Goal: Transaction & Acquisition: Purchase product/service

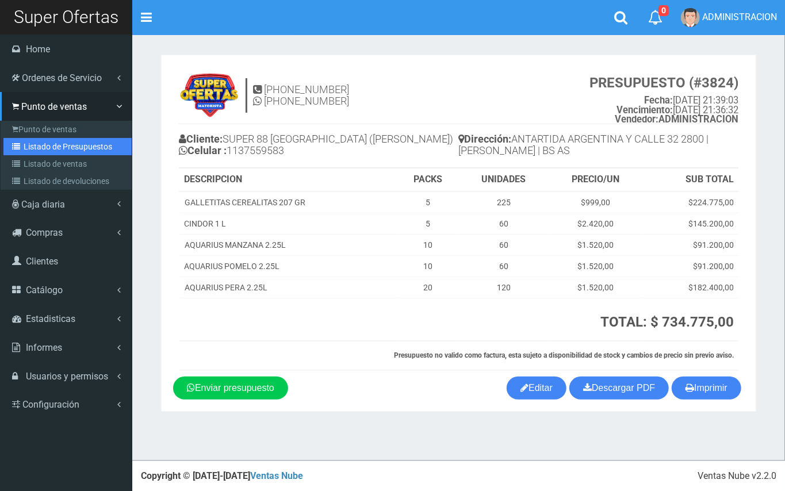
click at [24, 139] on link "Listado de Presupuestos" at bounding box center [67, 146] width 128 height 17
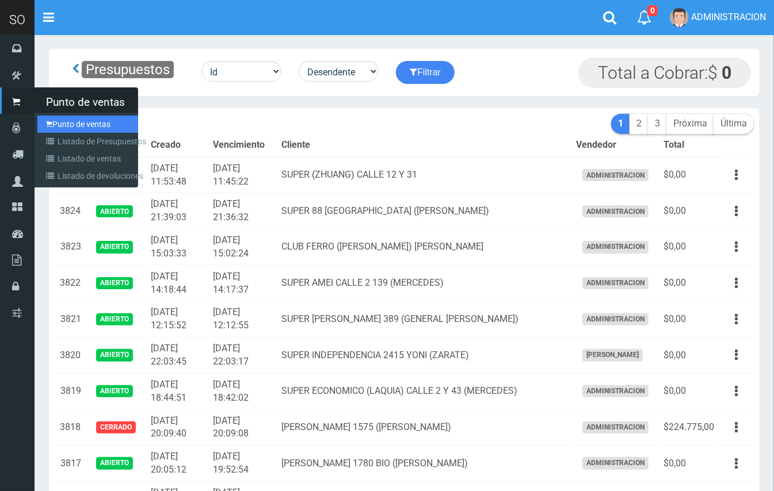
click at [64, 123] on link "Punto de ventas" at bounding box center [87, 124] width 101 height 17
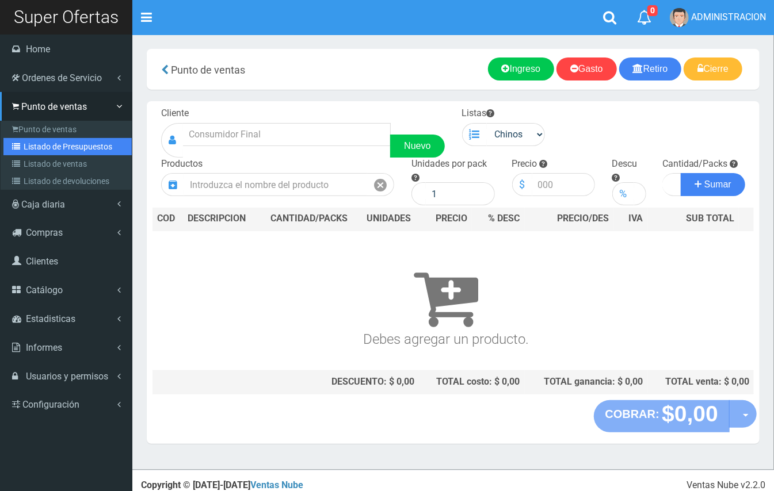
click at [49, 150] on link "Listado de Presupuestos" at bounding box center [67, 146] width 128 height 17
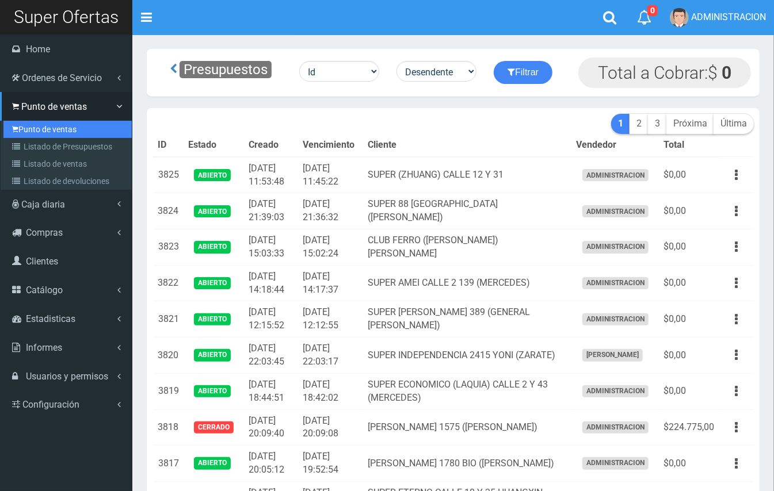
click at [33, 125] on link "Punto de ventas" at bounding box center [67, 129] width 128 height 17
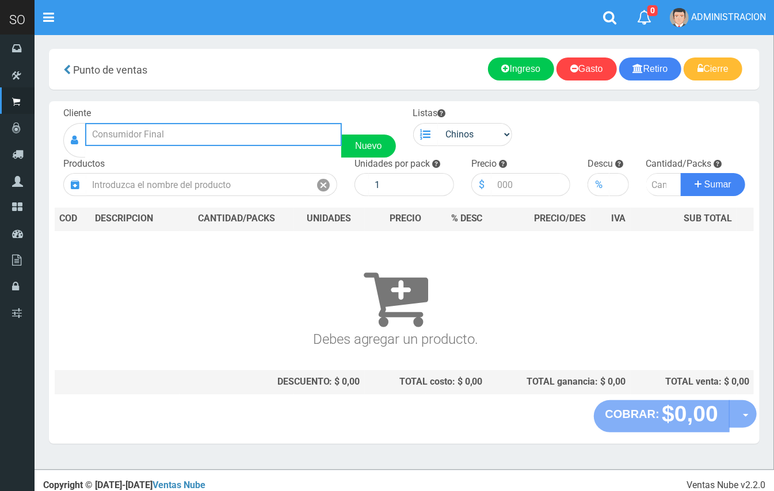
click at [175, 131] on input "text" at bounding box center [213, 134] width 257 height 23
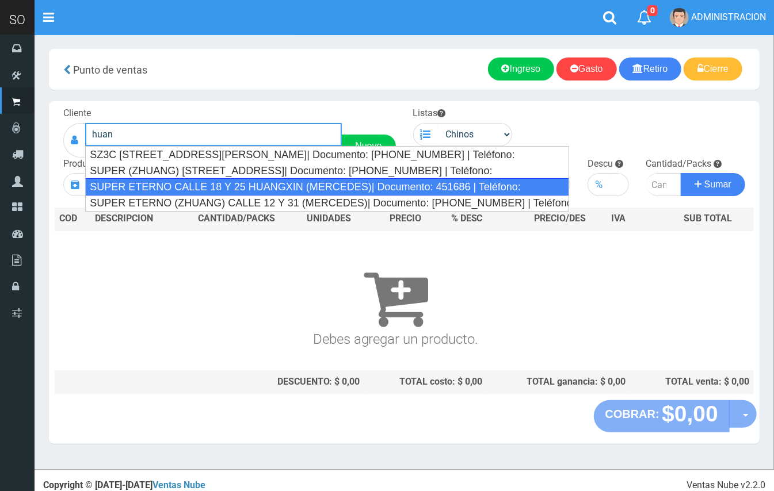
click at [280, 189] on div "SUPER ETERNO CALLE 18 Y 25 HUANGXIN (MERCEDES)| Documento: 451686 | Teléfono:" at bounding box center [327, 186] width 484 height 17
type input "SUPER ETERNO CALLE 18 Y 25 HUANGXIN (MERCEDES)| Documento: 451686 | Teléfono:"
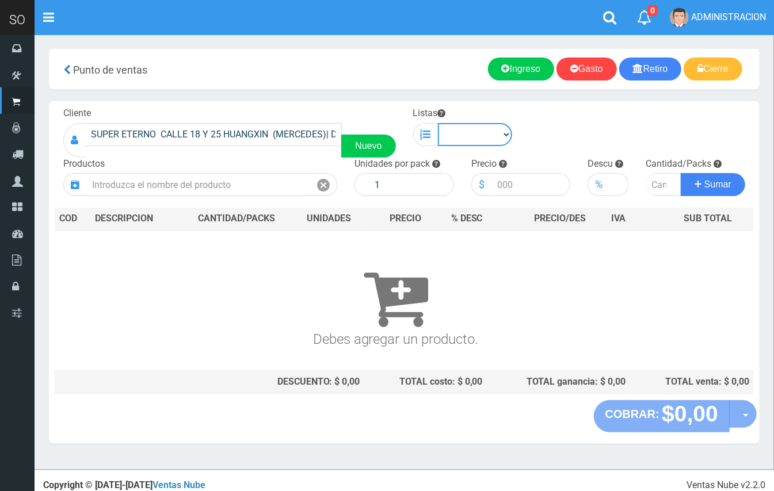
click at [486, 139] on select "Chinos . ." at bounding box center [475, 134] width 75 height 23
select select "1"
click at [438, 123] on select "Chinos . ." at bounding box center [475, 134] width 75 height 23
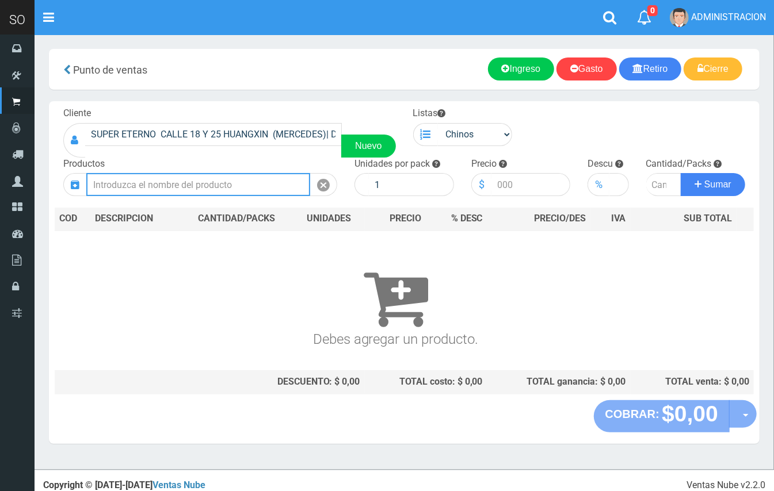
click at [234, 180] on input "text" at bounding box center [198, 184] width 224 height 23
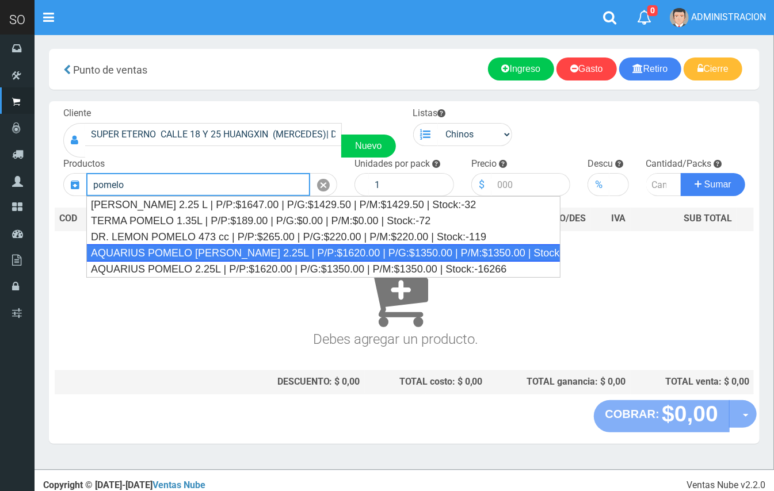
click at [274, 249] on div "AQUARIUS POMELO ROSADO 2.25L | P/P:$1620.00 | P/G:$1350.00 | P/M:$1350.00 | Sto…" at bounding box center [323, 253] width 474 height 17
type input "AQUARIUS POMELO ROSADO 2.25L | P/P:$1620.00 | P/G:$1350.00 | P/M:$1350.00 | Sto…"
type input "6"
type input "1620.00"
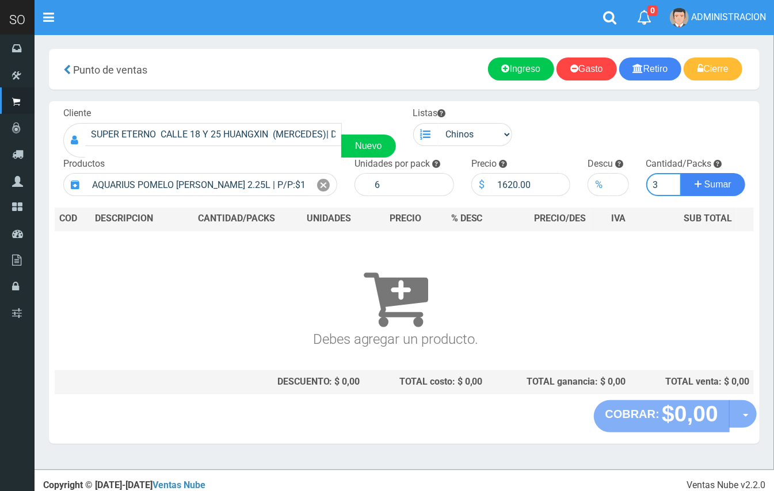
type input "3"
click at [681, 173] on button "Sumar" at bounding box center [713, 184] width 64 height 23
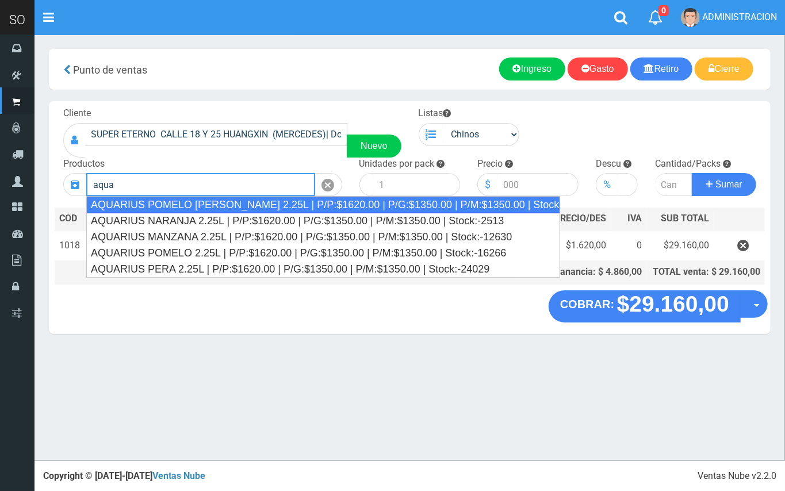
click at [338, 197] on div "AQUARIUS POMELO ROSADO 2.25L | P/P:$1620.00 | P/G:$1350.00 | P/M:$1350.00 | Sto…" at bounding box center [323, 204] width 474 height 17
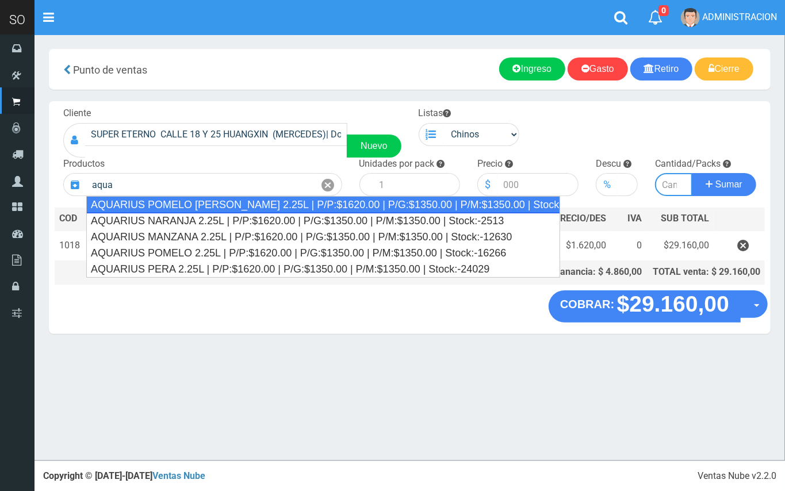
type input "AQUARIUS POMELO ROSADO 2.25L | P/P:$1620.00 | P/G:$1350.00 | P/M:$1350.00 | Sto…"
type input "6"
type input "1620.00"
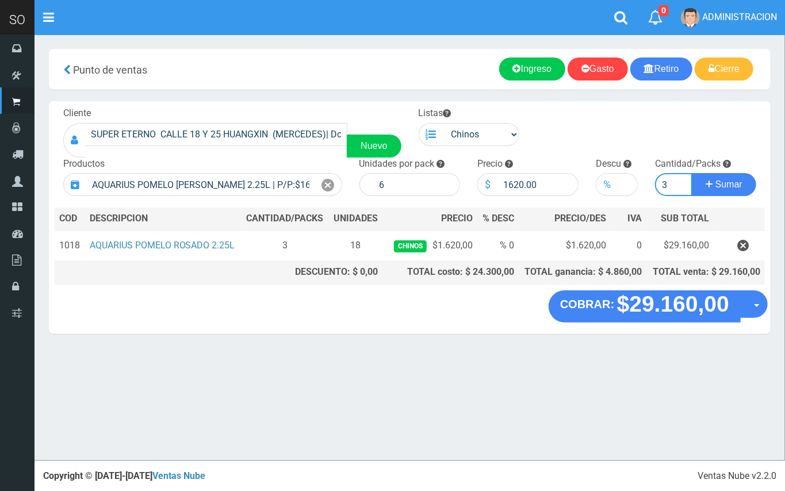
type input "3"
click at [692, 173] on button "Sumar" at bounding box center [724, 184] width 64 height 23
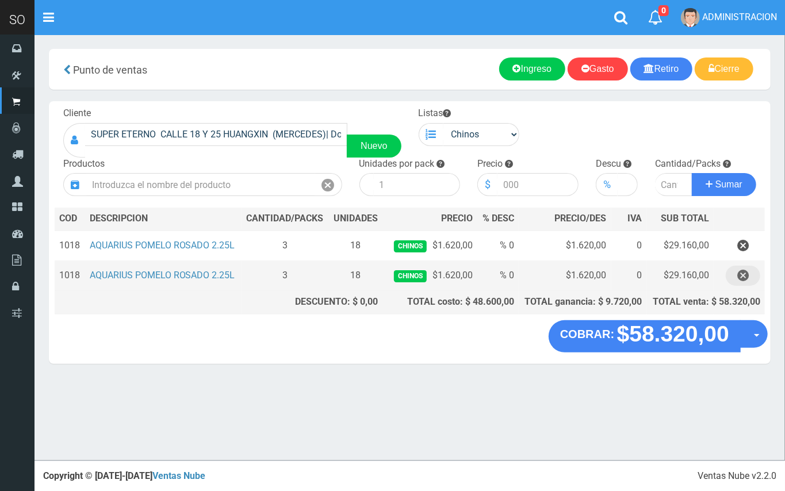
click at [738, 278] on icon "button" at bounding box center [744, 276] width 12 height 20
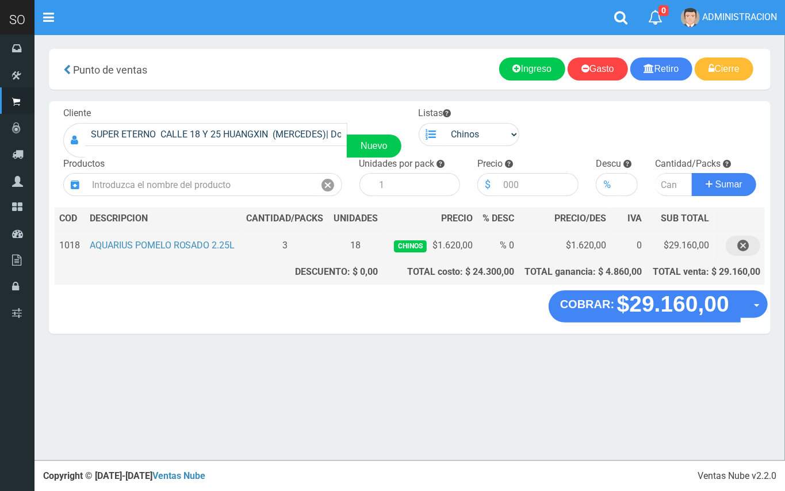
click at [744, 247] on icon "button" at bounding box center [744, 246] width 12 height 20
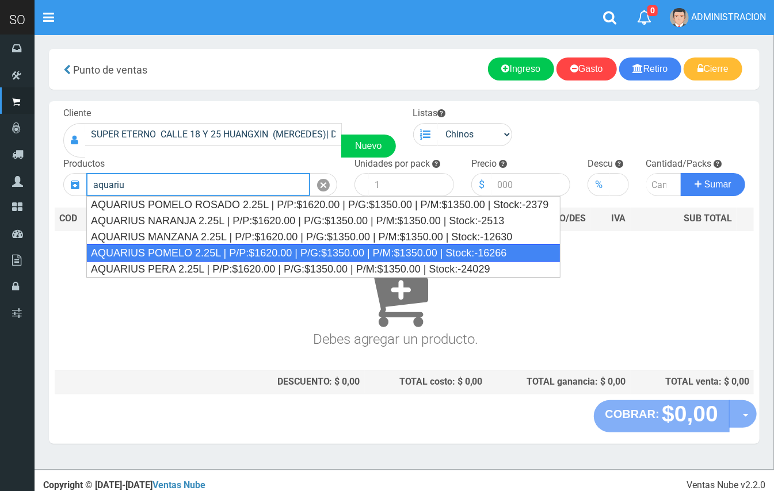
click at [367, 255] on div "AQUARIUS POMELO 2.25L | P/P:$1620.00 | P/G:$1350.00 | P/M:$1350.00 | Stock:-162…" at bounding box center [323, 253] width 474 height 17
type input "AQUARIUS POMELO 2.25L | P/P:$1620.00 | P/G:$1350.00 | P/M:$1350.00 | Stock:-162…"
type input "6"
type input "1620.00"
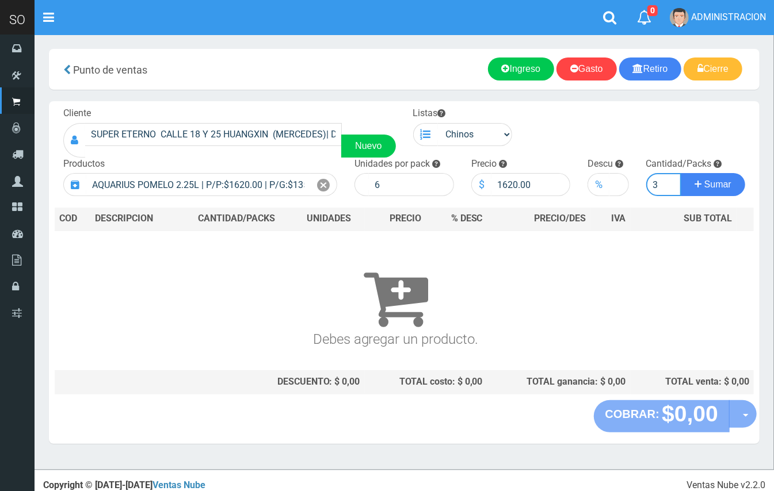
type input "3"
click at [681, 173] on button "Sumar" at bounding box center [713, 184] width 64 height 23
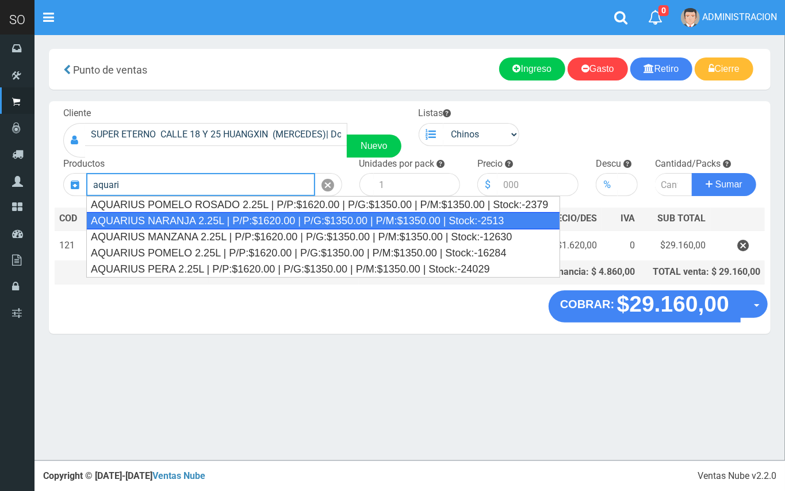
click at [229, 219] on div "AQUARIUS NARANJA 2.25L | P/P:$1620.00 | P/G:$1350.00 | P/M:$1350.00 | Stock:-25…" at bounding box center [323, 220] width 474 height 17
type input "AQUARIUS NARANJA 2.25L | P/P:$1620.00 | P/G:$1350.00 | P/M:$1350.00 | Stock:-25…"
type input "6"
type input "1620.00"
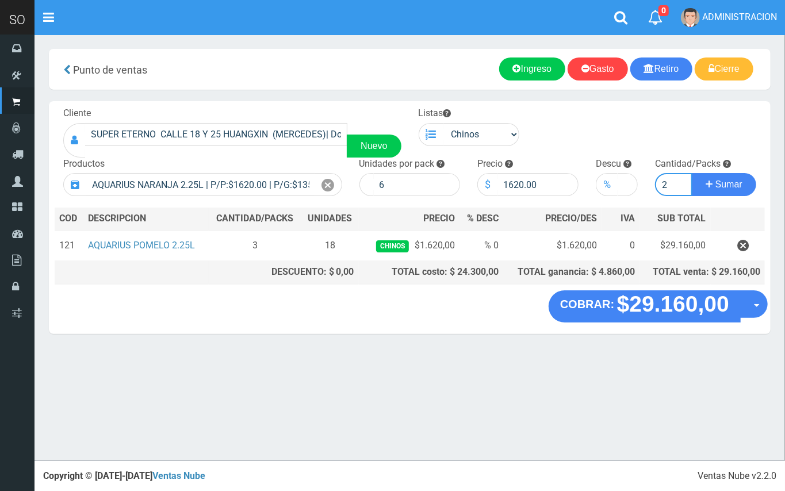
type input "2"
click at [692, 173] on button "Sumar" at bounding box center [724, 184] width 64 height 23
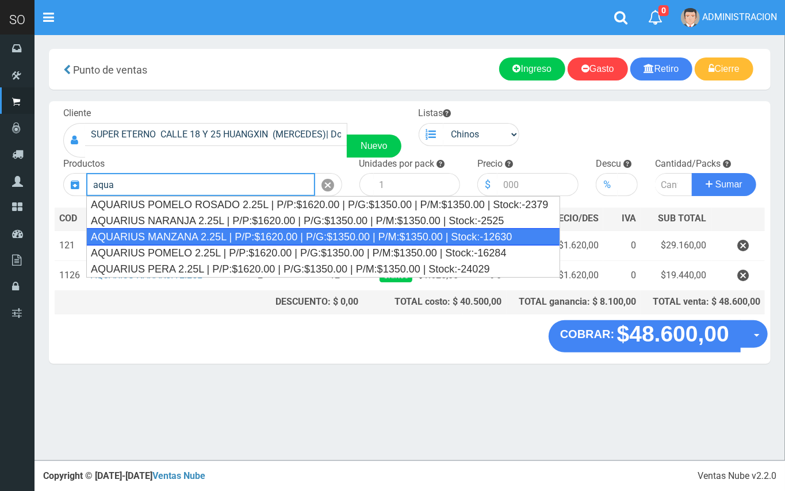
click at [445, 238] on div "AQUARIUS MANZANA 2.25L | P/P:$1620.00 | P/G:$1350.00 | P/M:$1350.00 | Stock:-12…" at bounding box center [323, 236] width 474 height 17
type input "AQUARIUS MANZANA 2.25L | P/P:$1620.00 | P/G:$1350.00 | P/M:$1350.00 | Stock:-12…"
type input "6"
type input "1620.00"
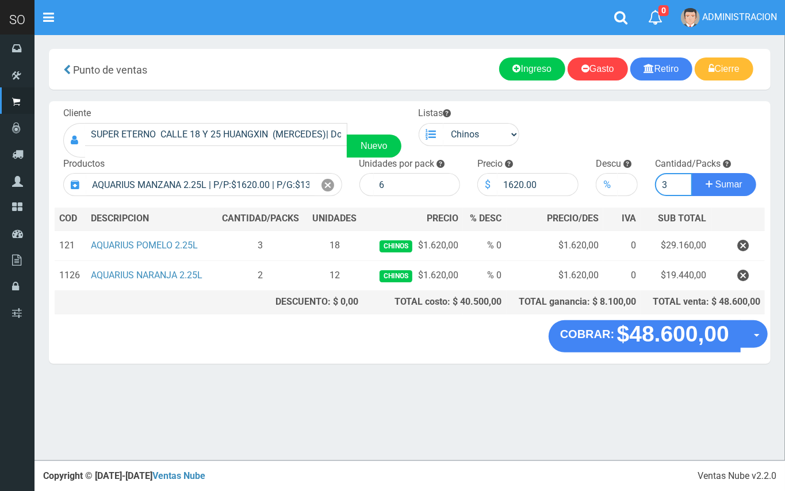
type input "3"
click at [692, 173] on button "Sumar" at bounding box center [724, 184] width 64 height 23
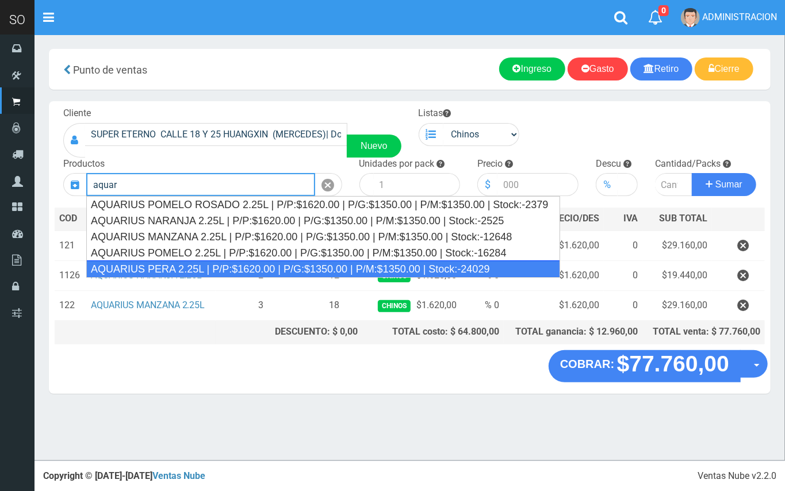
click at [299, 268] on div "AQUARIUS PERA 2.25L | P/P:$1620.00 | P/G:$1350.00 | P/M:$1350.00 | Stock:-24029" at bounding box center [323, 269] width 474 height 17
type input "AQUARIUS PERA 2.25L | P/P:$1620.00 | P/G:$1350.00 | P/M:$1350.00 | Stock:-24029"
type input "6"
type input "1620.00"
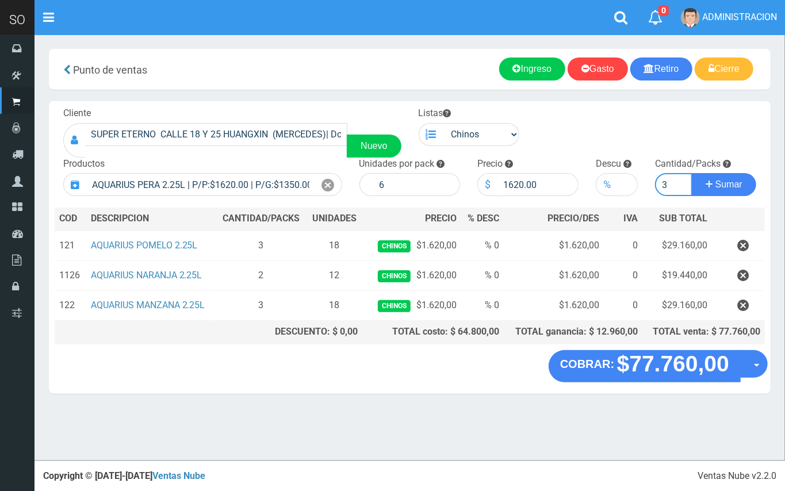
type input "3"
click at [692, 173] on button "Sumar" at bounding box center [724, 184] width 64 height 23
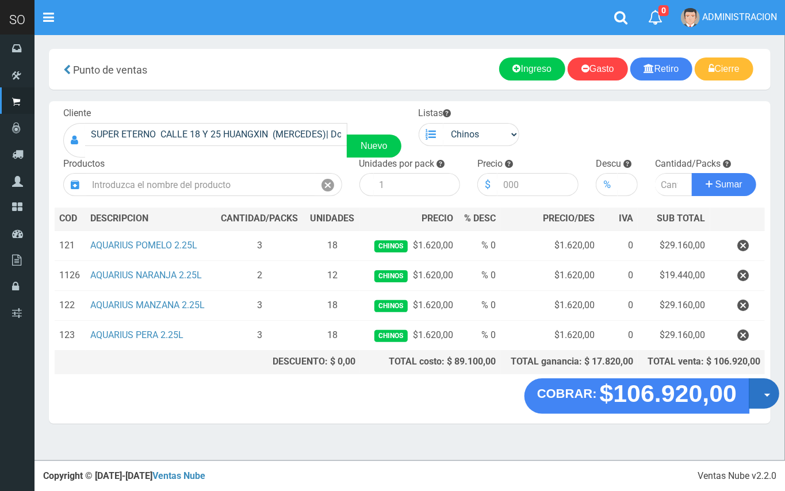
drag, startPoint x: 756, startPoint y: 396, endPoint x: 749, endPoint y: 404, distance: 9.8
click at [756, 397] on button "Opciones" at bounding box center [764, 394] width 30 height 30
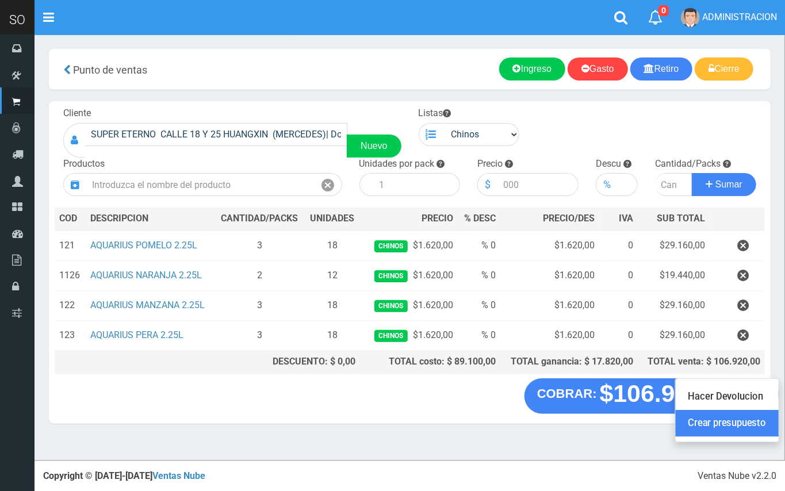
click at [717, 423] on link "Crear presupuesto" at bounding box center [727, 424] width 103 height 26
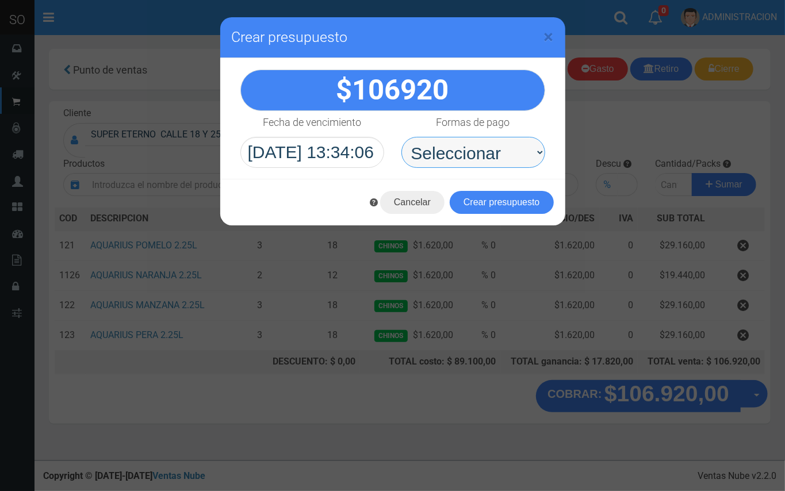
click at [488, 160] on select "Seleccionar Efectivo Tarjeta de Crédito Depósito Débito" at bounding box center [474, 152] width 144 height 31
select select "Efectivo"
click at [402, 137] on select "Seleccionar Efectivo Tarjeta de Crédito Depósito Débito" at bounding box center [474, 152] width 144 height 31
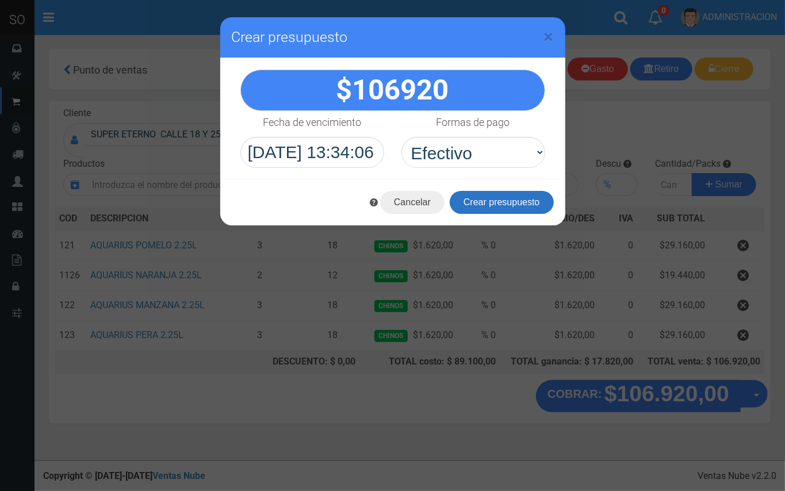
click at [493, 204] on button "Crear presupuesto" at bounding box center [502, 202] width 104 height 23
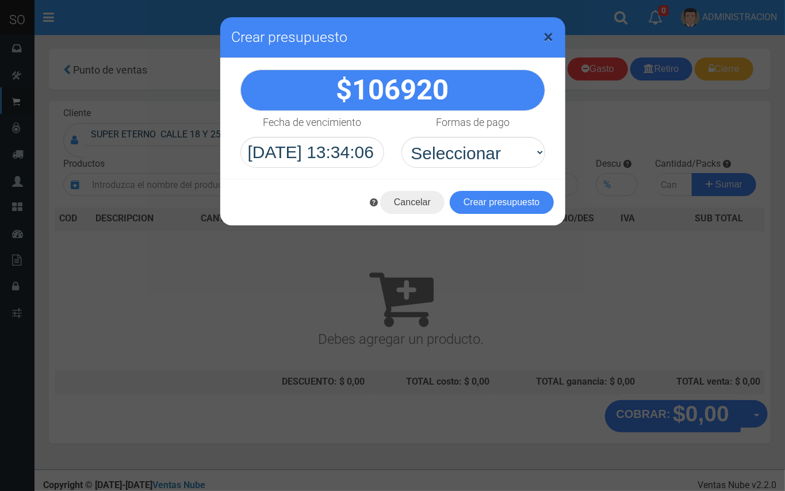
click at [553, 35] on span "×" at bounding box center [549, 37] width 10 height 22
